Goal: Download file/media

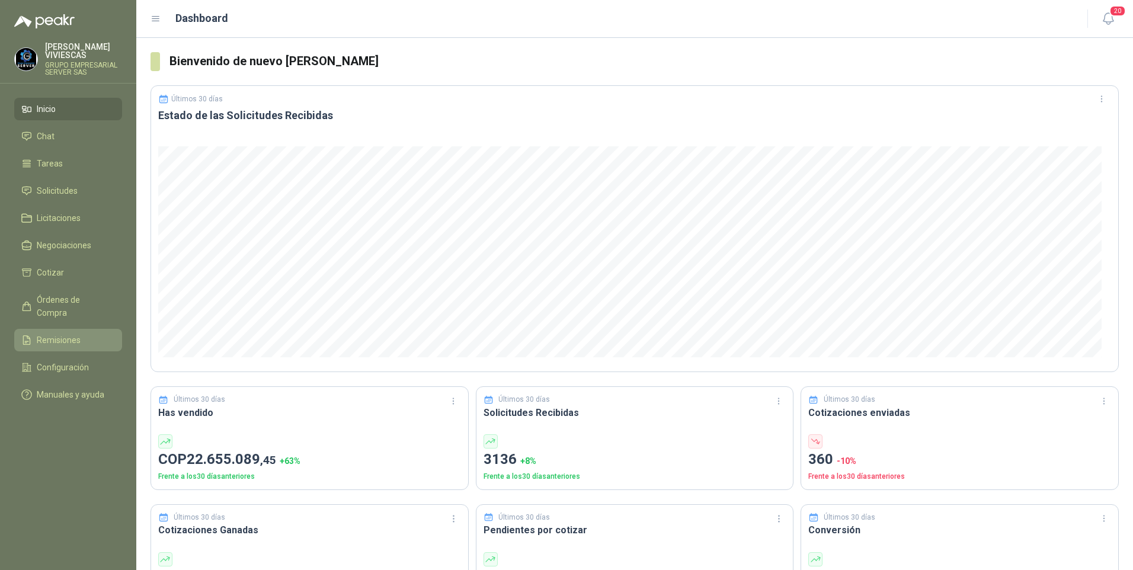
click at [57, 334] on span "Remisiones" at bounding box center [59, 340] width 44 height 13
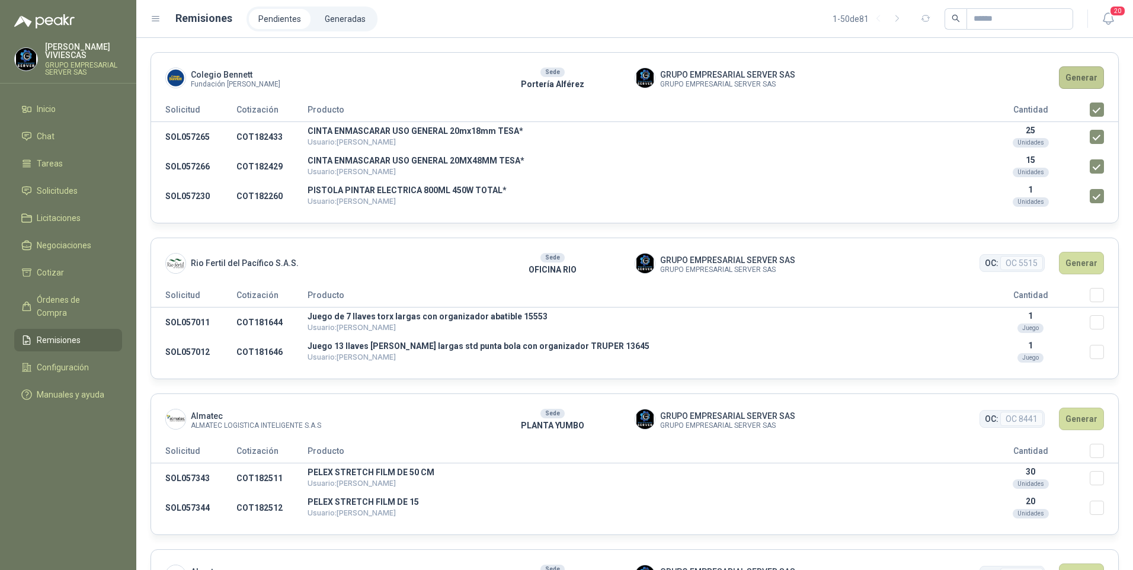
click at [1068, 73] on button "Generar" at bounding box center [1081, 77] width 45 height 23
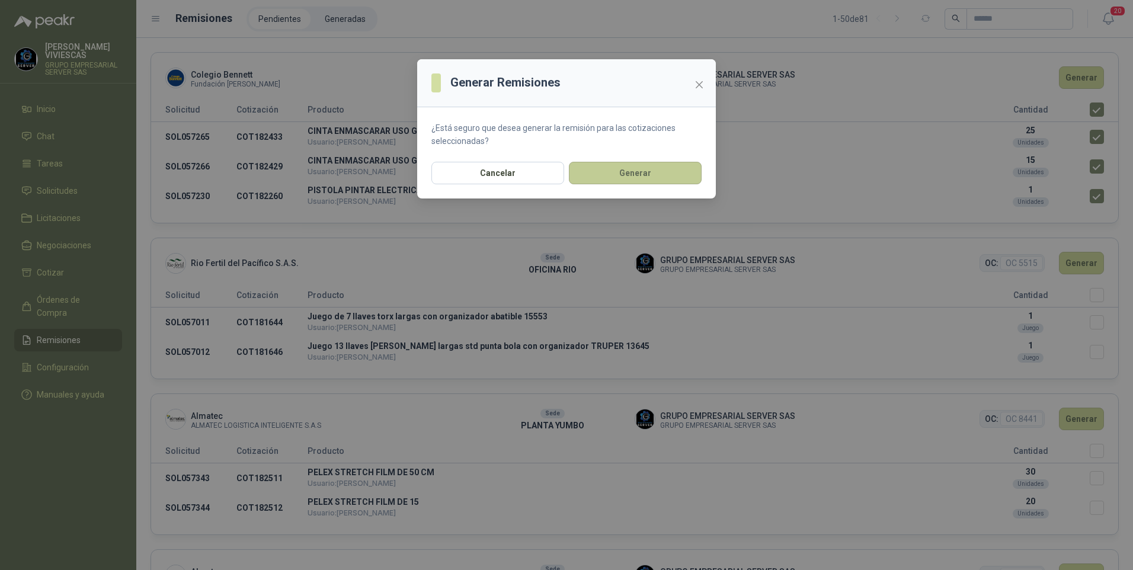
click at [632, 171] on button "Generar" at bounding box center [635, 173] width 133 height 23
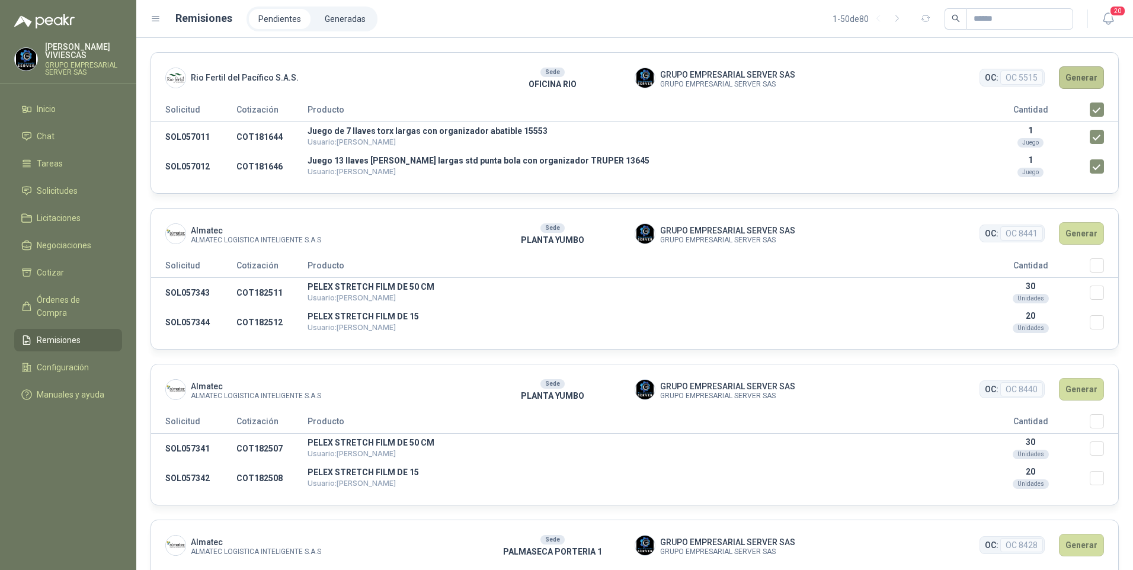
click at [1074, 81] on button "Generar" at bounding box center [1081, 77] width 45 height 23
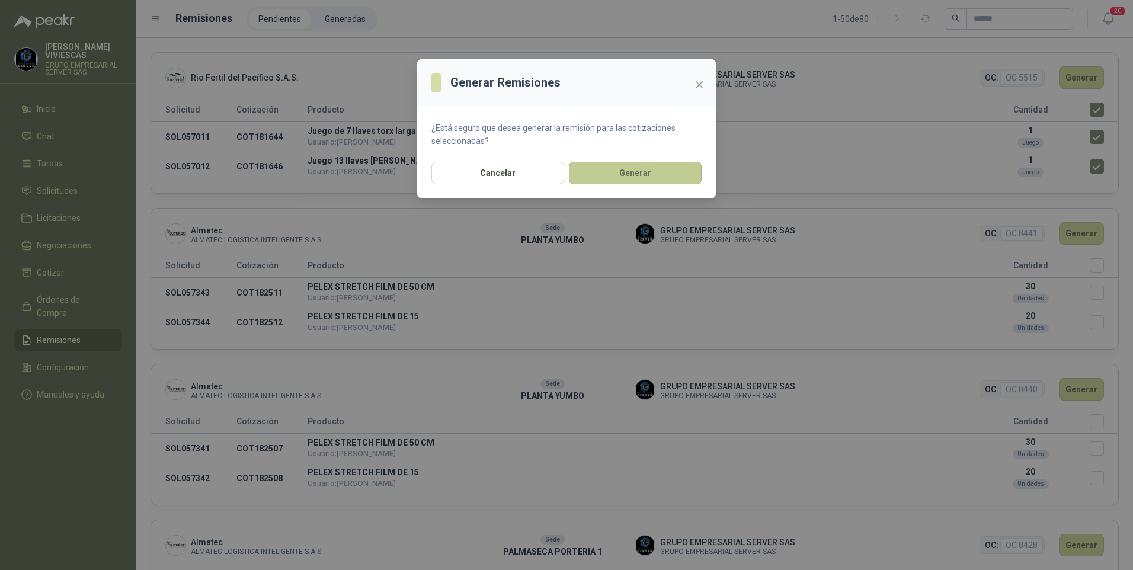
click at [636, 177] on button "Generar" at bounding box center [635, 173] width 133 height 23
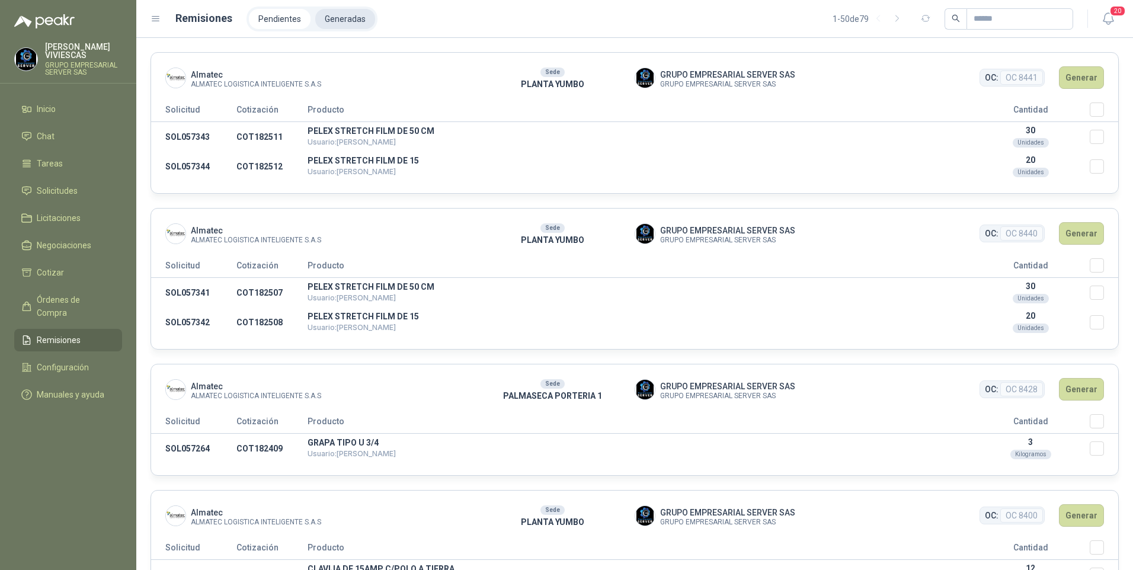
click at [363, 20] on li "Generadas" at bounding box center [345, 19] width 60 height 20
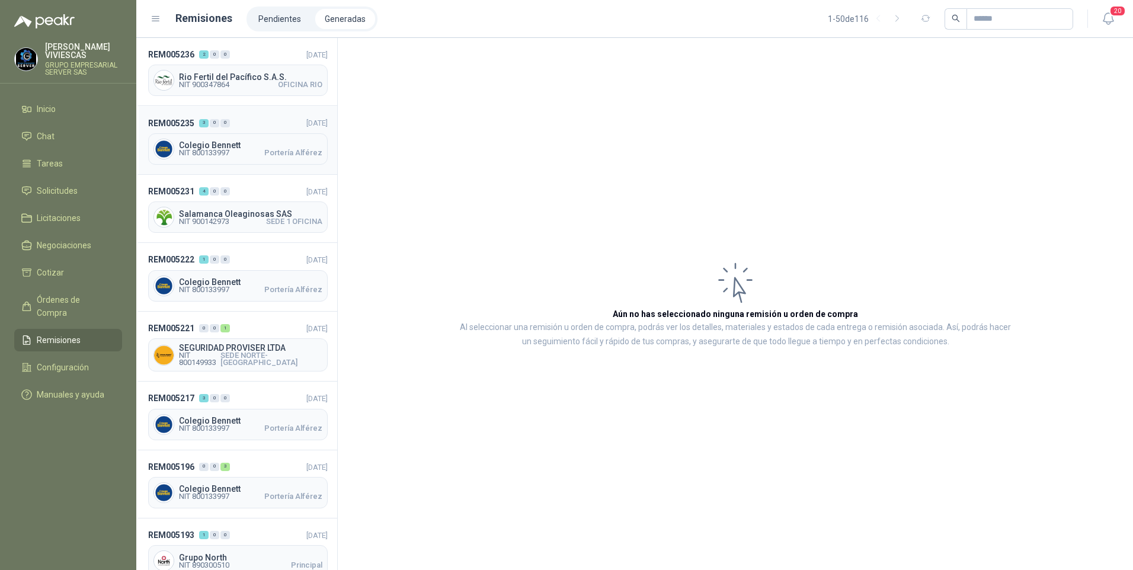
click at [203, 150] on span "NIT 800133997" at bounding box center [204, 152] width 50 height 7
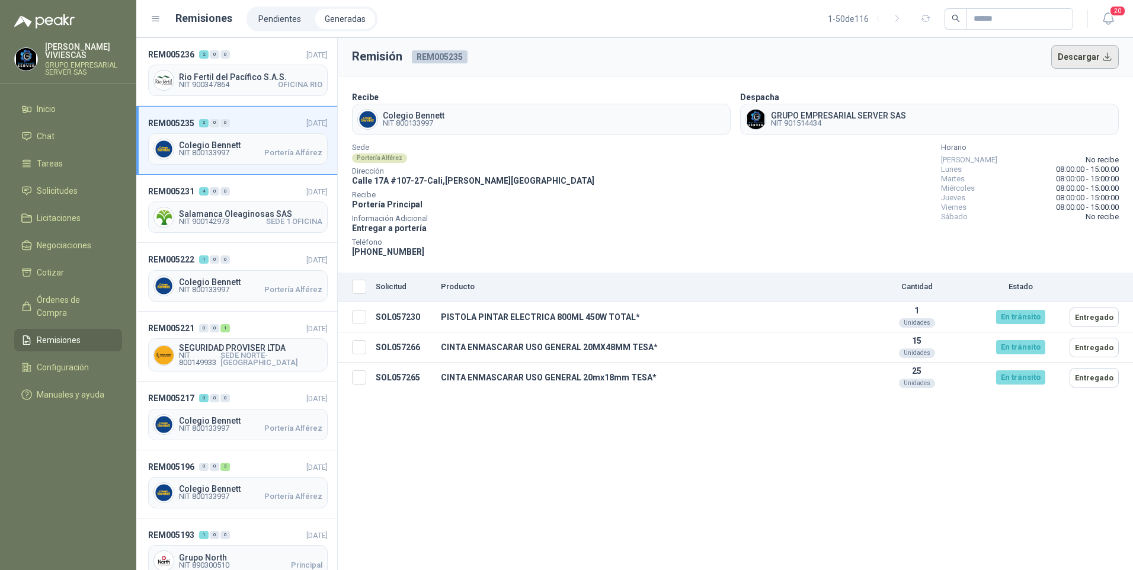
click at [1082, 60] on button "Descargar" at bounding box center [1085, 57] width 68 height 24
click at [214, 86] on span "NIT 900347864" at bounding box center [204, 84] width 50 height 7
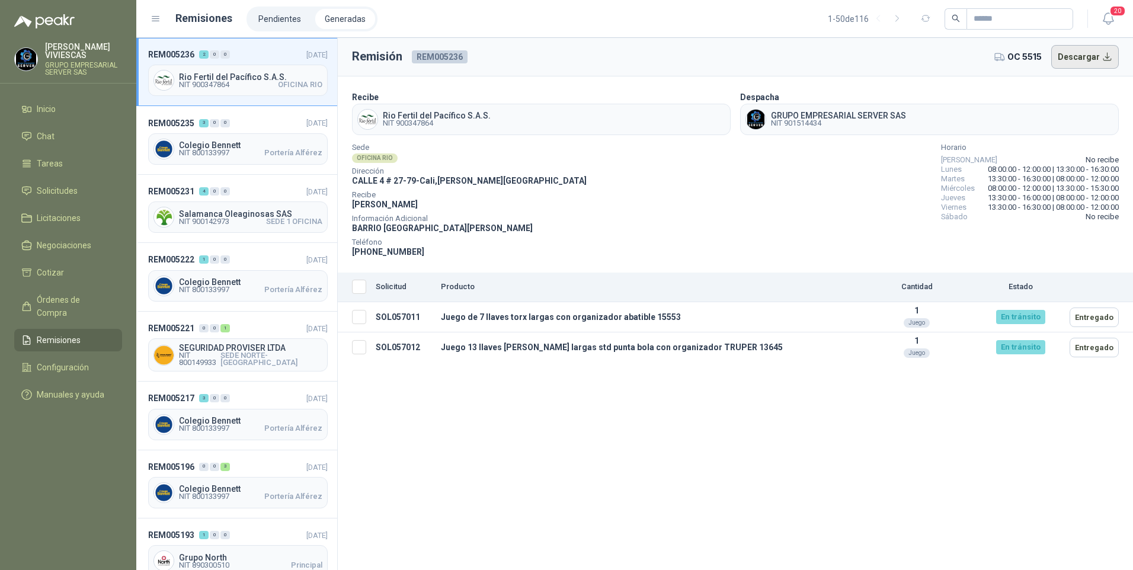
click at [1097, 61] on button "Descargar" at bounding box center [1085, 57] width 68 height 24
click at [65, 334] on span "Remisiones" at bounding box center [59, 340] width 44 height 13
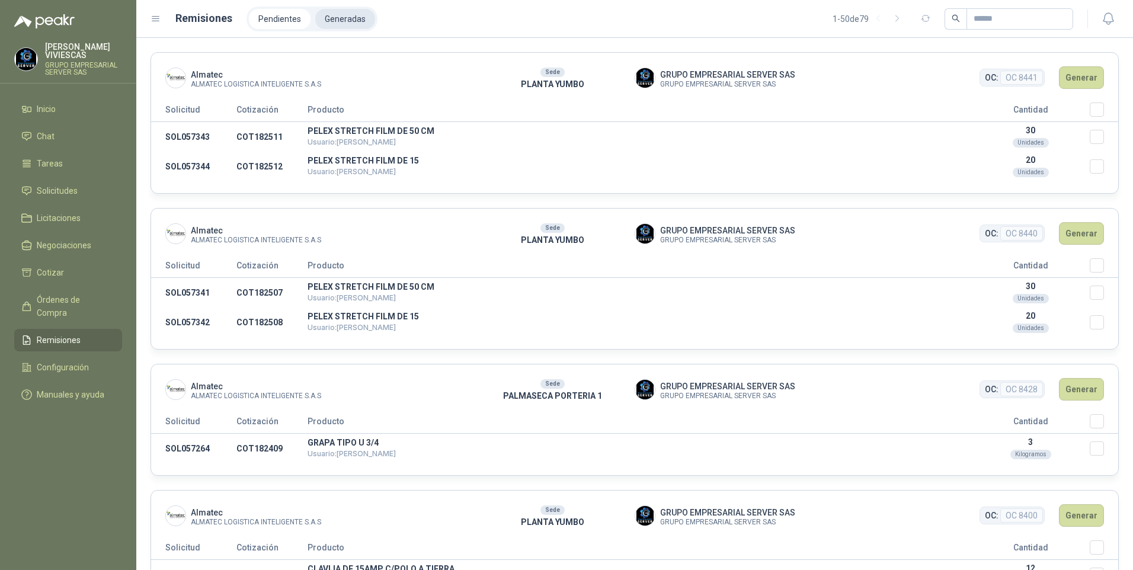
click at [354, 22] on li "Generadas" at bounding box center [345, 19] width 60 height 20
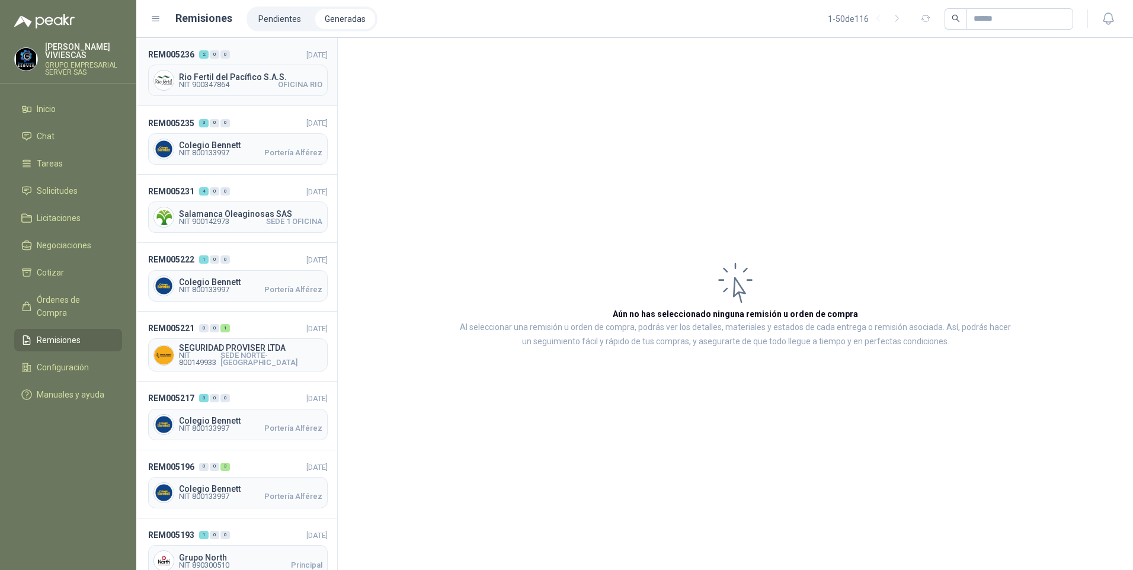
click at [217, 83] on span "NIT 900347864" at bounding box center [204, 84] width 50 height 7
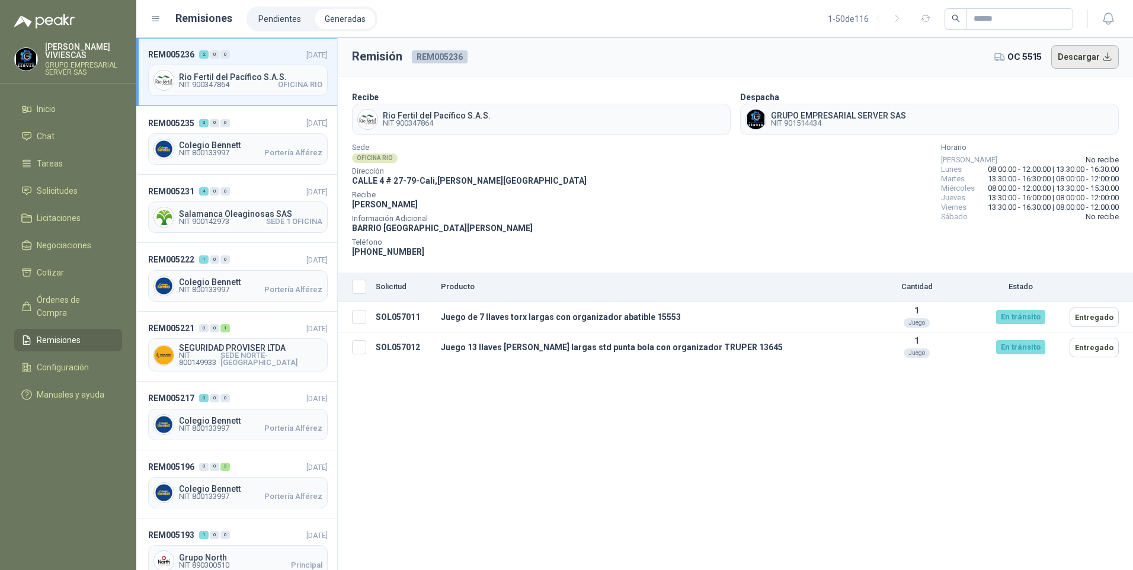
click at [1087, 58] on button "Descargar" at bounding box center [1085, 57] width 68 height 24
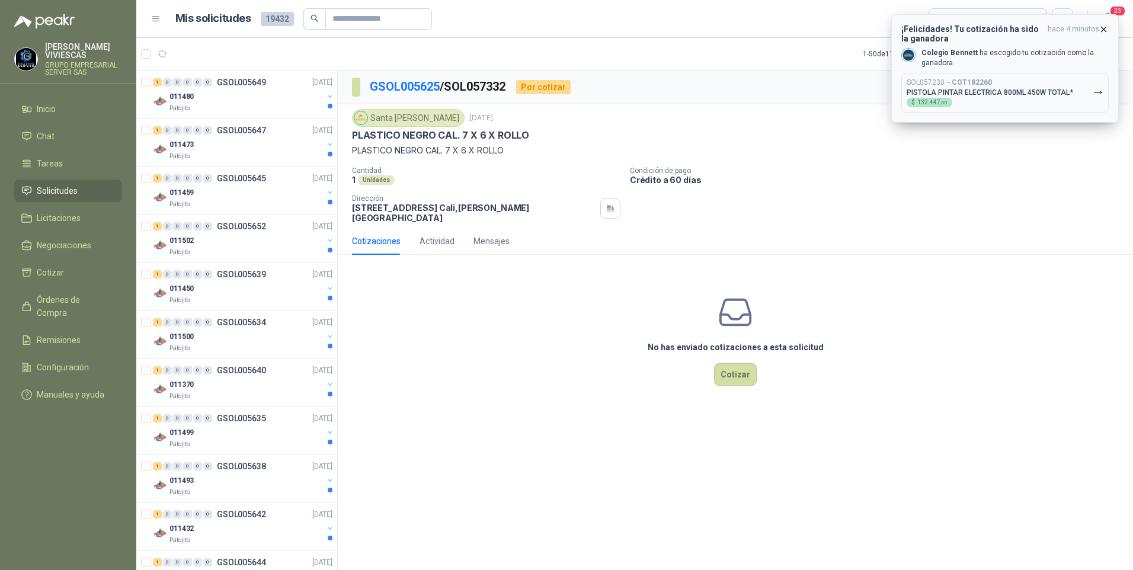
scroll to position [1303, 0]
